Goal: Information Seeking & Learning: Learn about a topic

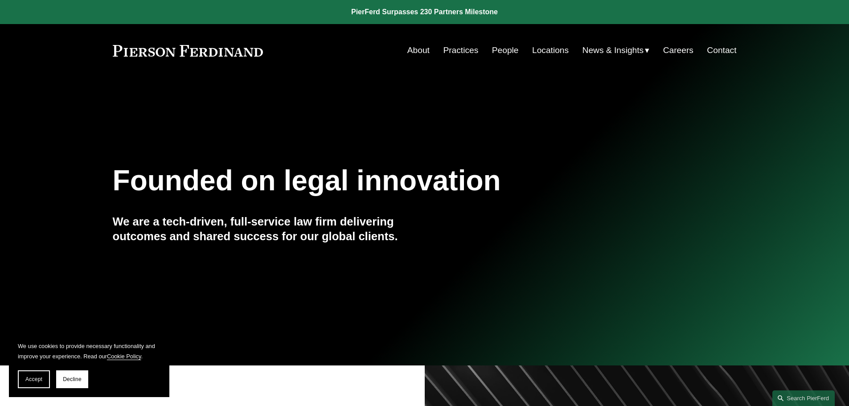
click at [0, 0] on span "News" at bounding box center [0, 0] width 0 height 0
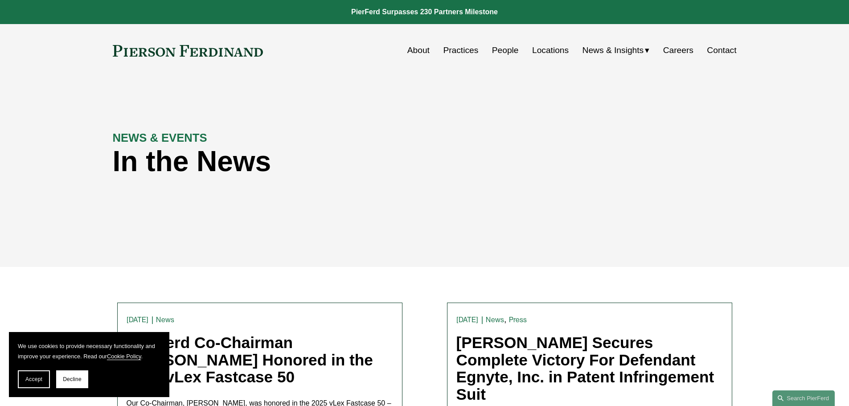
click at [502, 49] on link "People" at bounding box center [505, 50] width 27 height 17
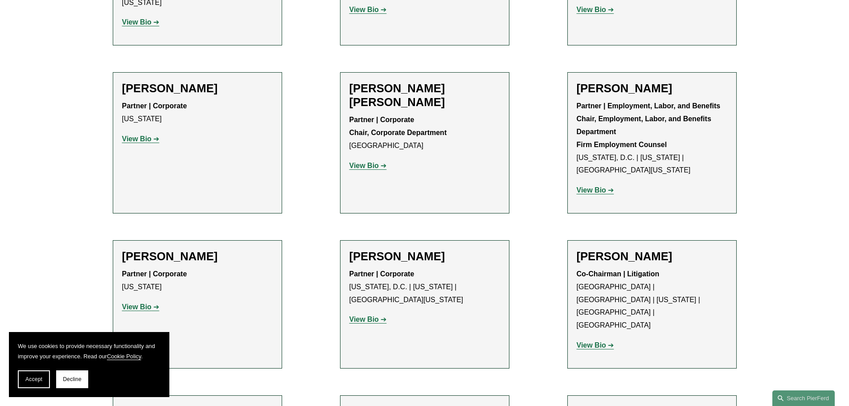
scroll to position [3123, 0]
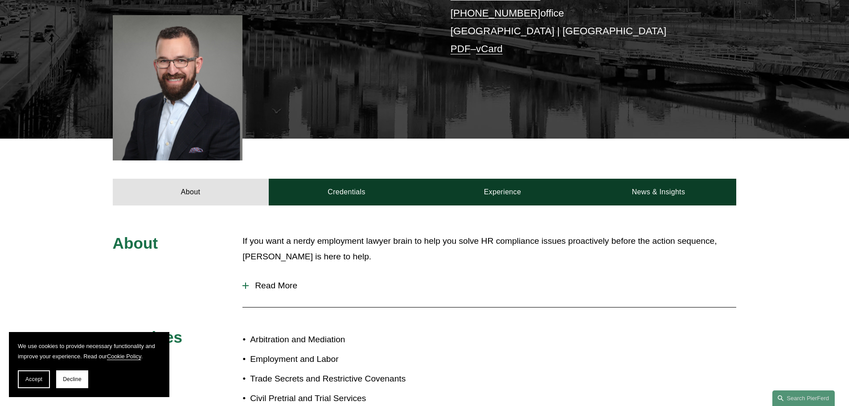
scroll to position [223, 0]
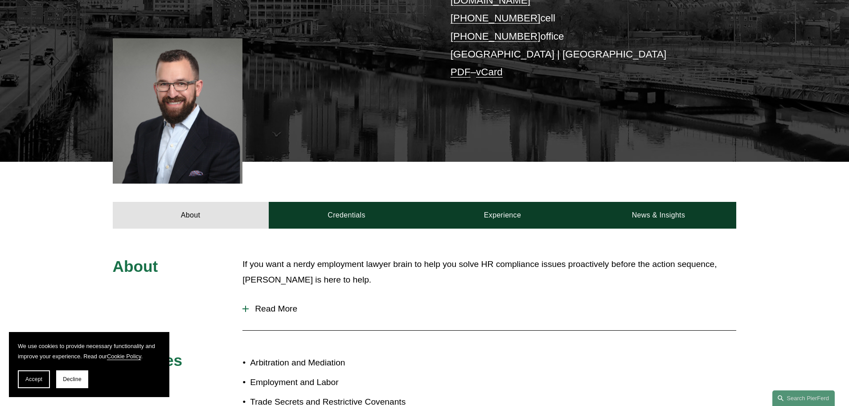
click at [278, 304] on span "Read More" at bounding box center [493, 309] width 488 height 10
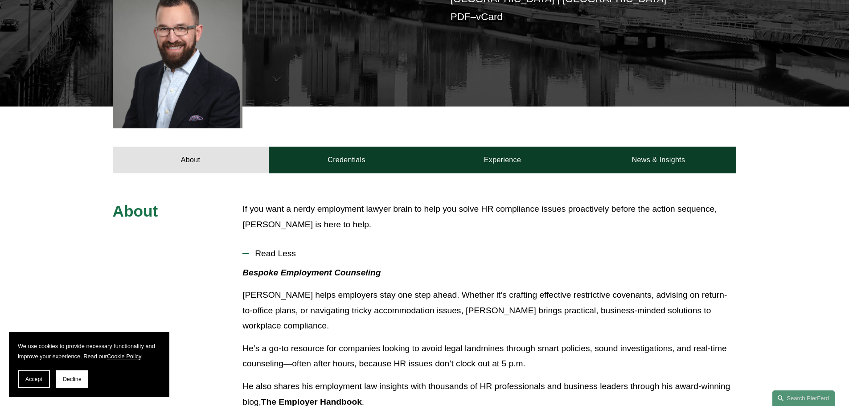
scroll to position [178, 0]
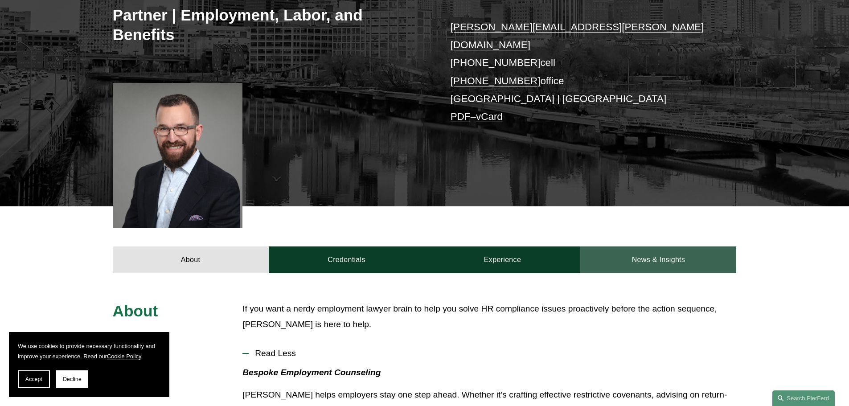
click at [641, 246] on link "News & Insights" at bounding box center [658, 259] width 156 height 27
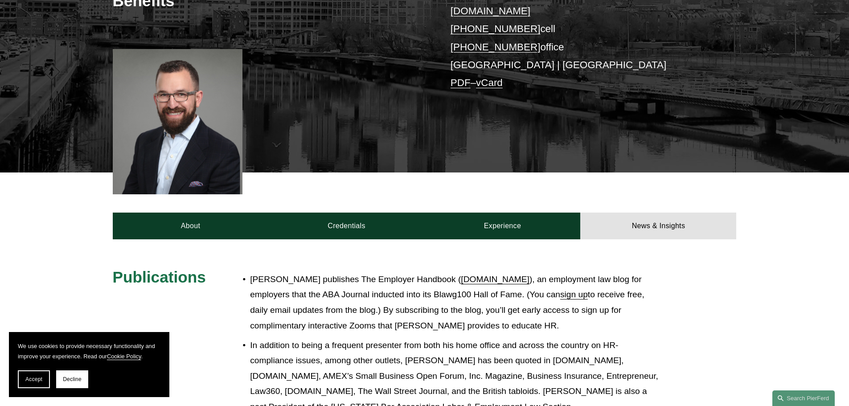
scroll to position [312, 0]
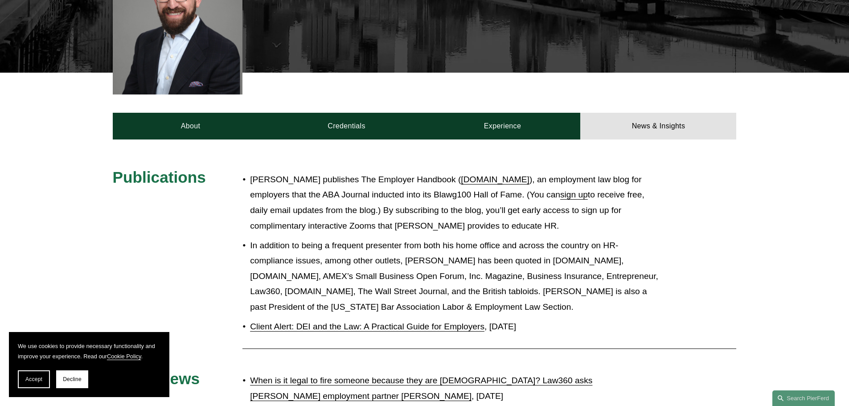
click at [478, 175] on link "www.TheEmployerHandbook.com" at bounding box center [495, 179] width 69 height 9
click at [665, 113] on link "News & Insights" at bounding box center [658, 126] width 156 height 27
click at [638, 113] on link "News & Insights" at bounding box center [658, 126] width 156 height 27
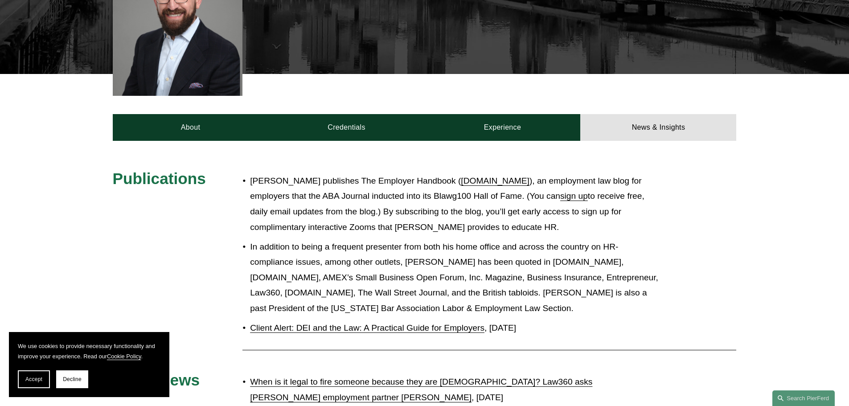
scroll to position [223, 0]
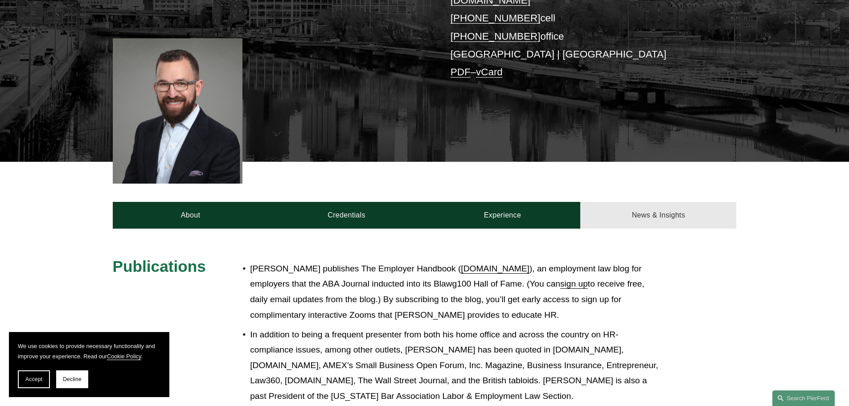
click at [645, 202] on link "News & Insights" at bounding box center [658, 215] width 156 height 27
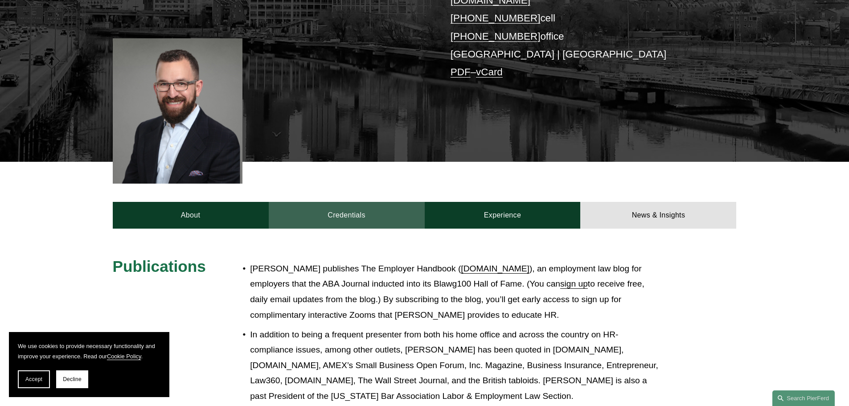
click at [367, 204] on link "Credentials" at bounding box center [347, 215] width 156 height 27
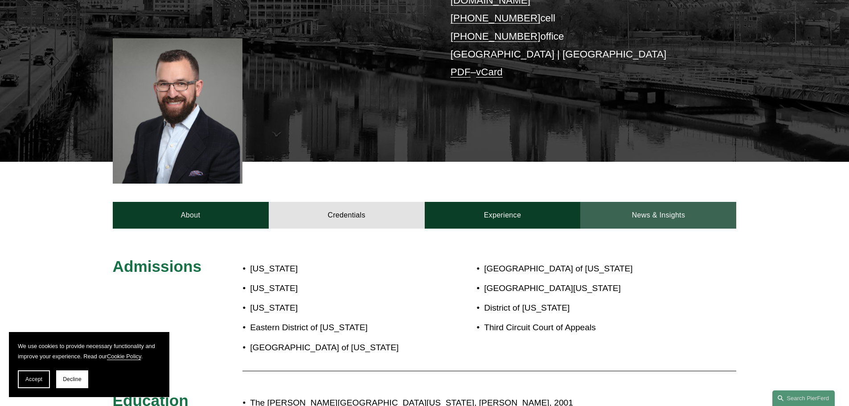
click at [654, 209] on link "News & Insights" at bounding box center [658, 215] width 156 height 27
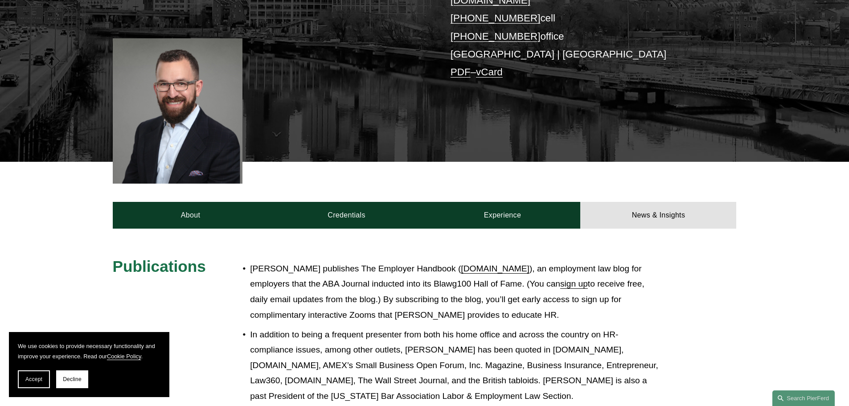
click at [513, 264] on link "www.TheEmployerHandbook.com" at bounding box center [495, 268] width 69 height 9
click at [461, 264] on link "www.TheEmployerHandbook.com" at bounding box center [495, 268] width 69 height 9
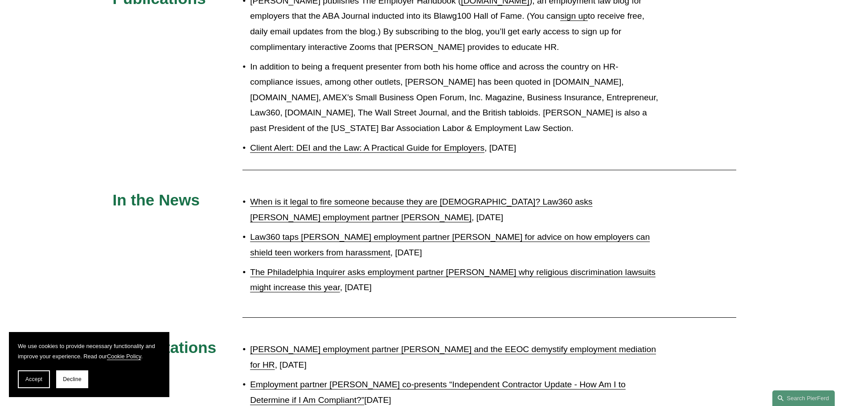
scroll to position [490, 0]
click at [314, 197] on link "When is it legal to fire someone because they are [DEMOGRAPHIC_DATA]? Law360 as…" at bounding box center [421, 209] width 342 height 25
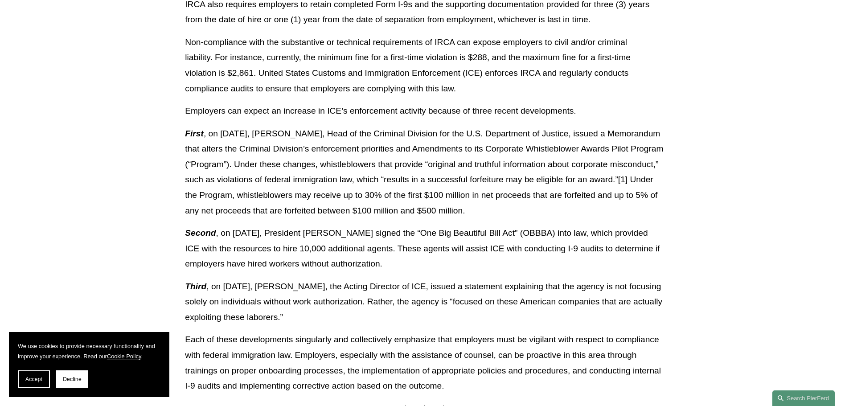
scroll to position [579, 0]
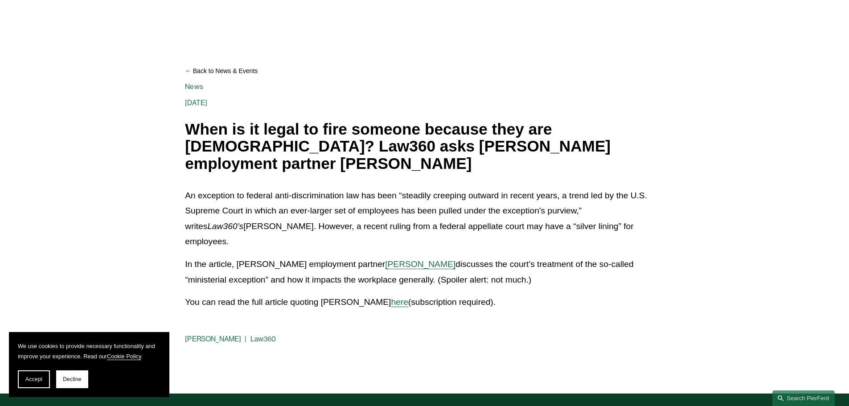
scroll to position [89, 0]
